Goal: Check status: Check status

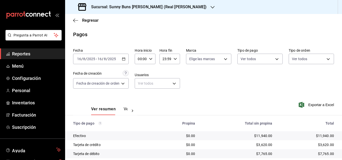
click at [177, 11] on div "Sucursal: Sunny Buns [PERSON_NAME] (Real [PERSON_NAME])" at bounding box center [142, 7] width 147 height 14
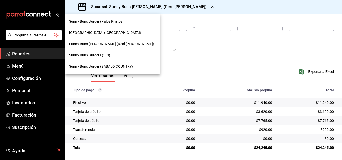
click at [88, 30] on span "[GEOGRAPHIC_DATA] ([GEOGRAPHIC_DATA])" at bounding box center [105, 32] width 72 height 5
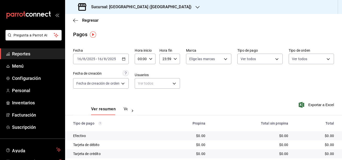
click at [123, 57] on div "[DATE] [DATE] - [DATE] [DATE]" at bounding box center [101, 59] width 56 height 11
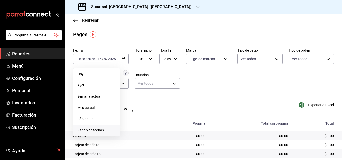
click at [97, 131] on span "Rango de fechas" at bounding box center [96, 130] width 39 height 5
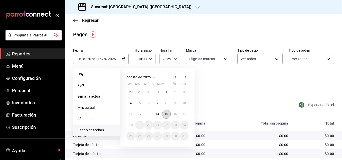
click at [165, 113] on abbr "15" at bounding box center [166, 115] width 3 height 4
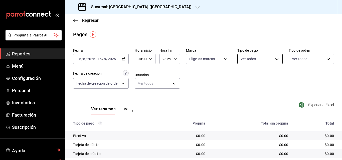
click at [273, 62] on body "Pregunta a Parrot AI Reportes Menú Configuración Personal Inventarios Facturaci…" at bounding box center [171, 80] width 342 height 160
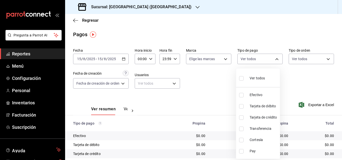
click at [34, 57] on div at bounding box center [171, 80] width 342 height 160
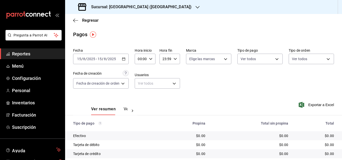
click at [37, 52] on span "Reportes" at bounding box center [36, 54] width 49 height 7
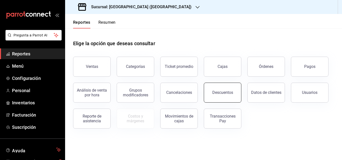
click at [221, 95] on div "Descuentos" at bounding box center [222, 92] width 21 height 5
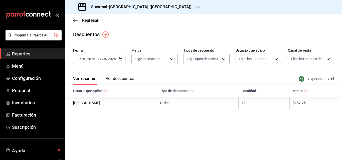
click at [121, 59] on \(Stroke\) "button" at bounding box center [120, 59] width 3 height 0
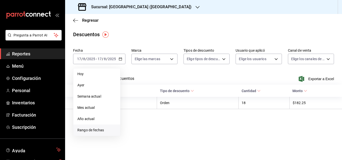
click at [89, 129] on span "Rango de fechas" at bounding box center [96, 130] width 39 height 5
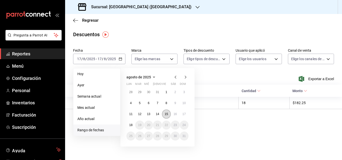
click at [165, 117] on button "15" at bounding box center [166, 114] width 9 height 9
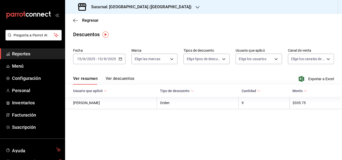
click at [133, 78] on button "Ver descuentos" at bounding box center [120, 80] width 29 height 9
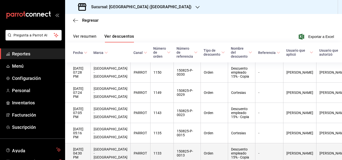
scroll to position [41, 0]
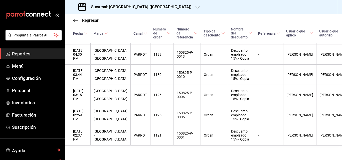
scroll to position [151, 0]
